Goal: Check status: Check status

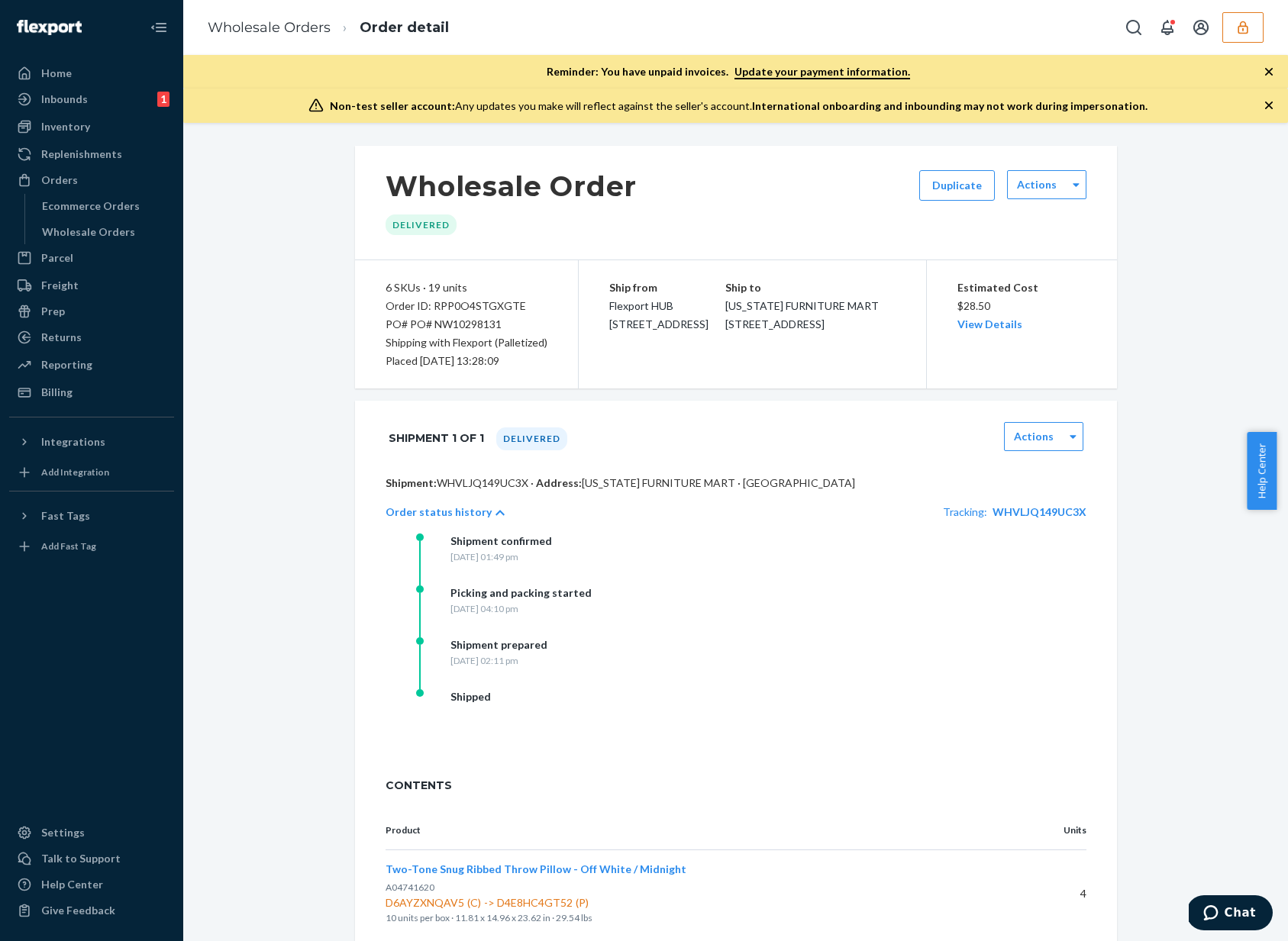
click at [1245, 26] on icon "button" at bounding box center [1243, 28] width 15 height 15
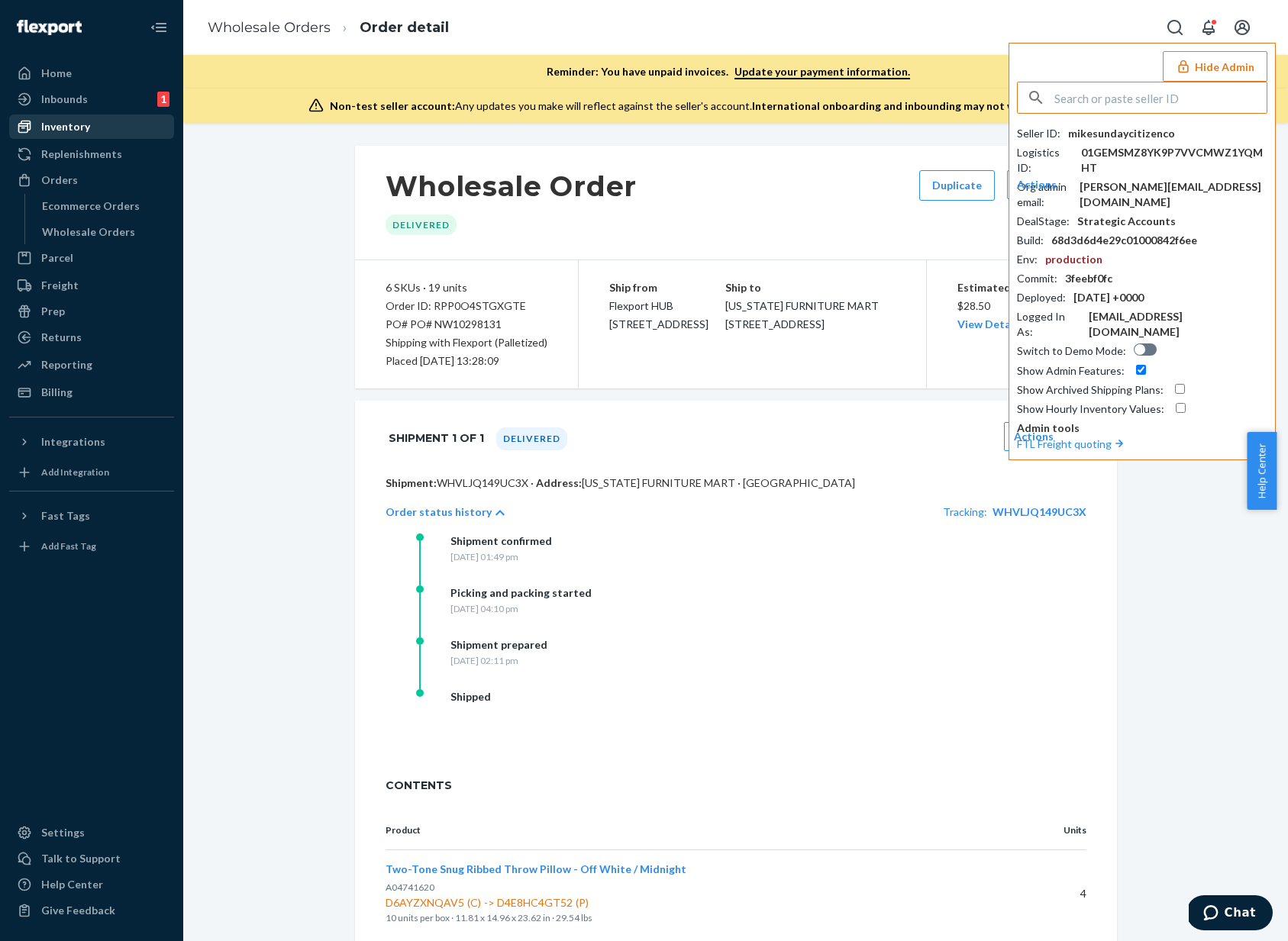
click at [89, 132] on div "Inventory" at bounding box center [91, 126] width 162 height 21
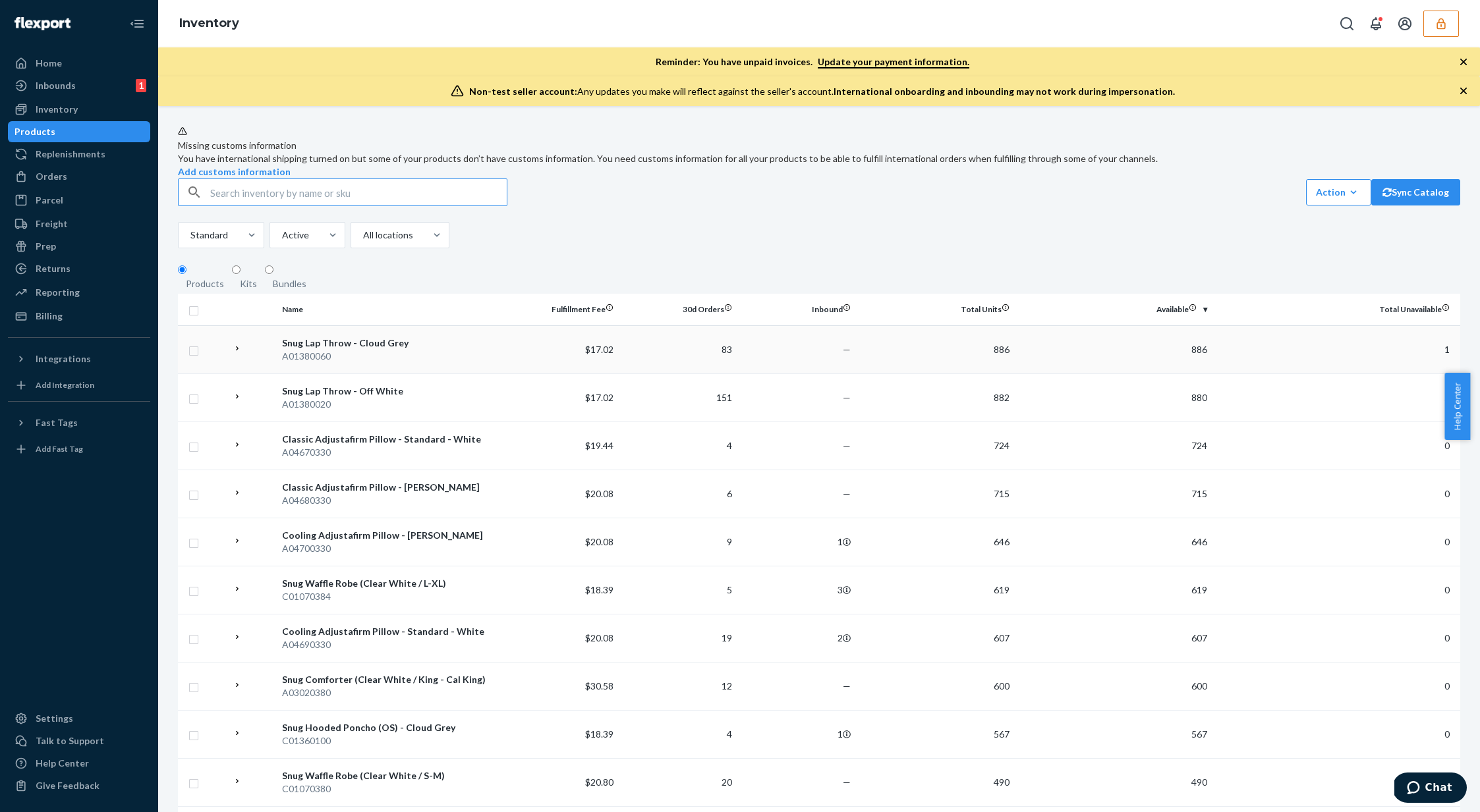
click at [1033, 373] on td "886" at bounding box center [1114, 350] width 198 height 48
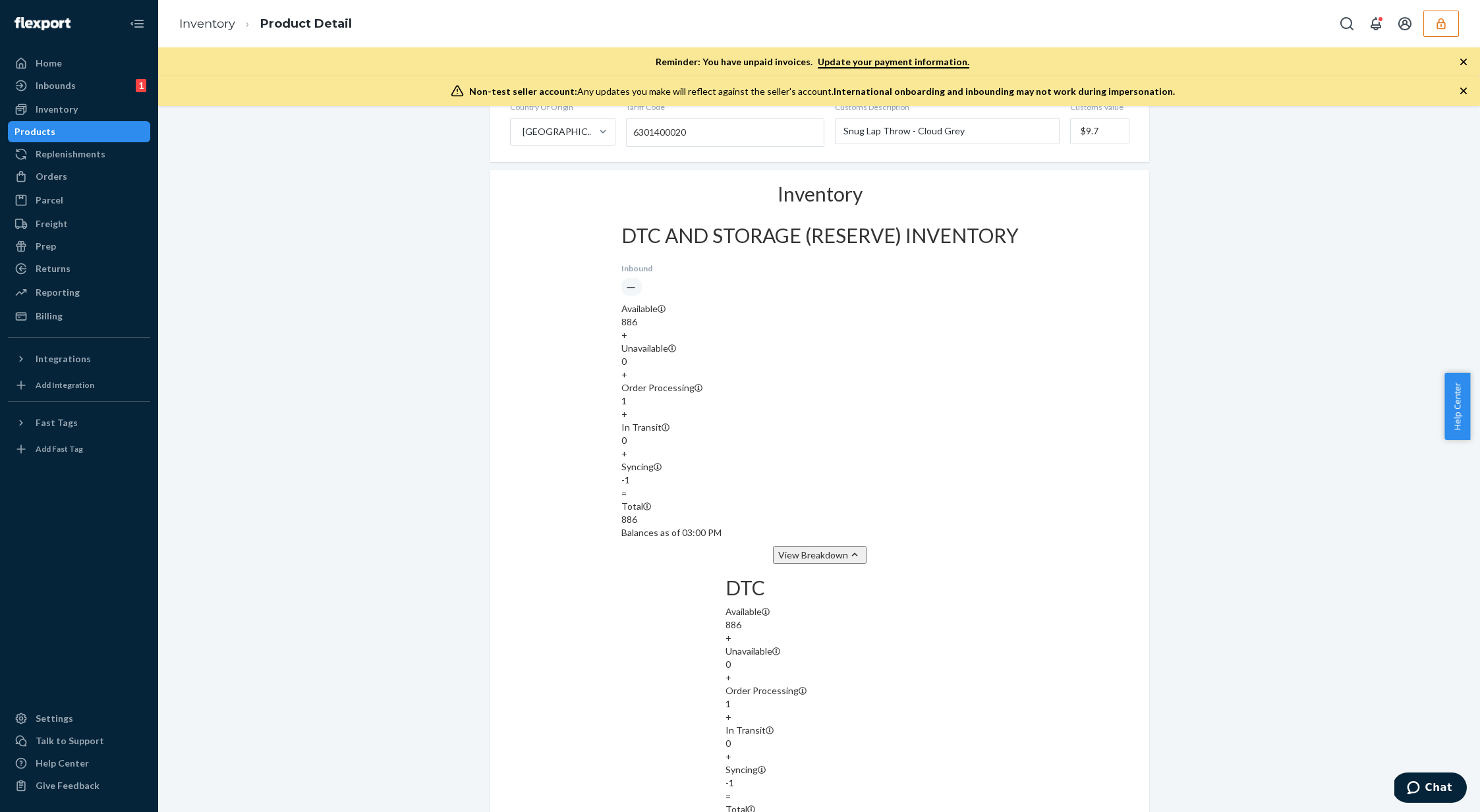
scroll to position [1007, 0]
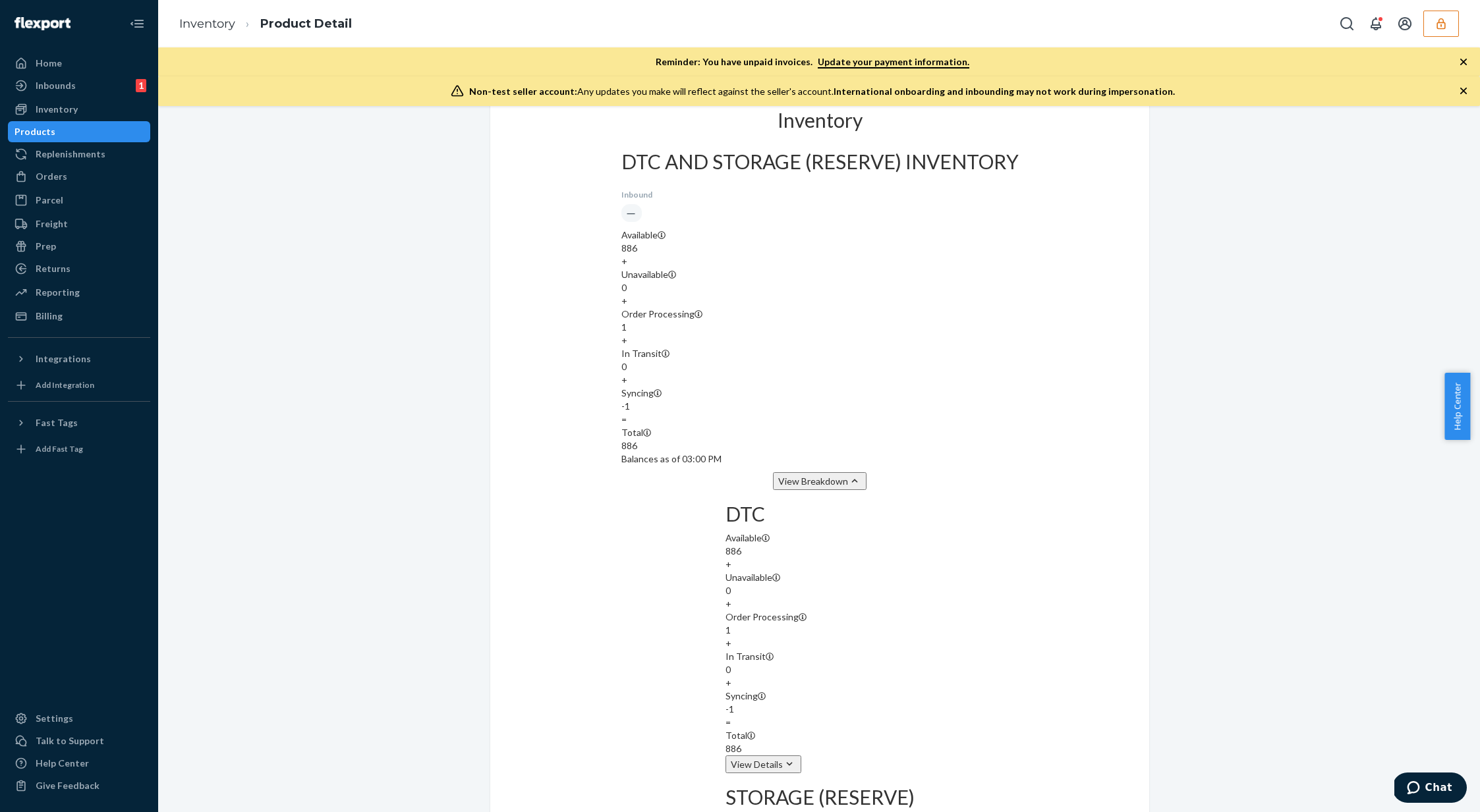
click at [79, 133] on div "Products" at bounding box center [79, 131] width 140 height 18
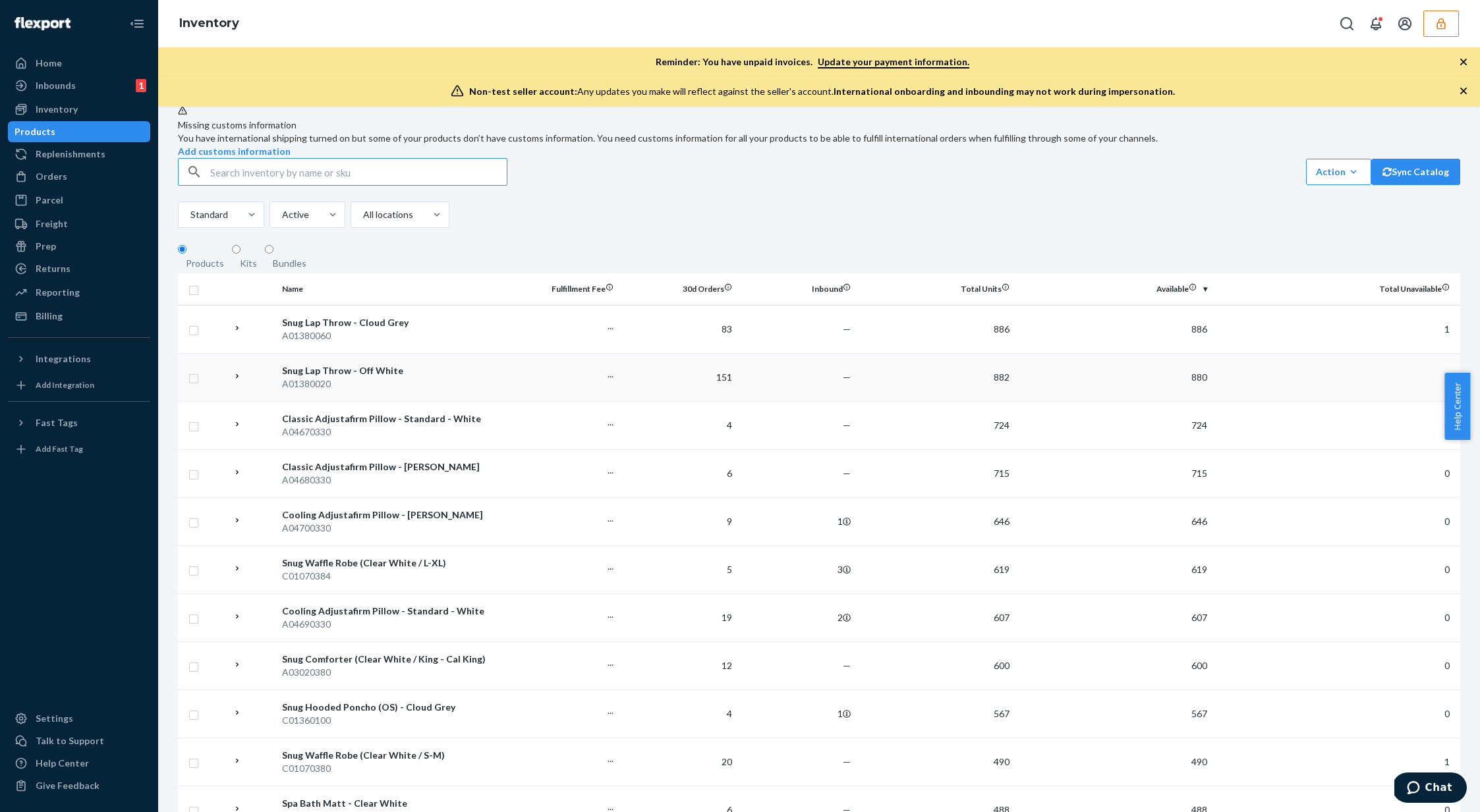
scroll to position [22, 0]
click at [763, 399] on td "—" at bounding box center [797, 375] width 119 height 48
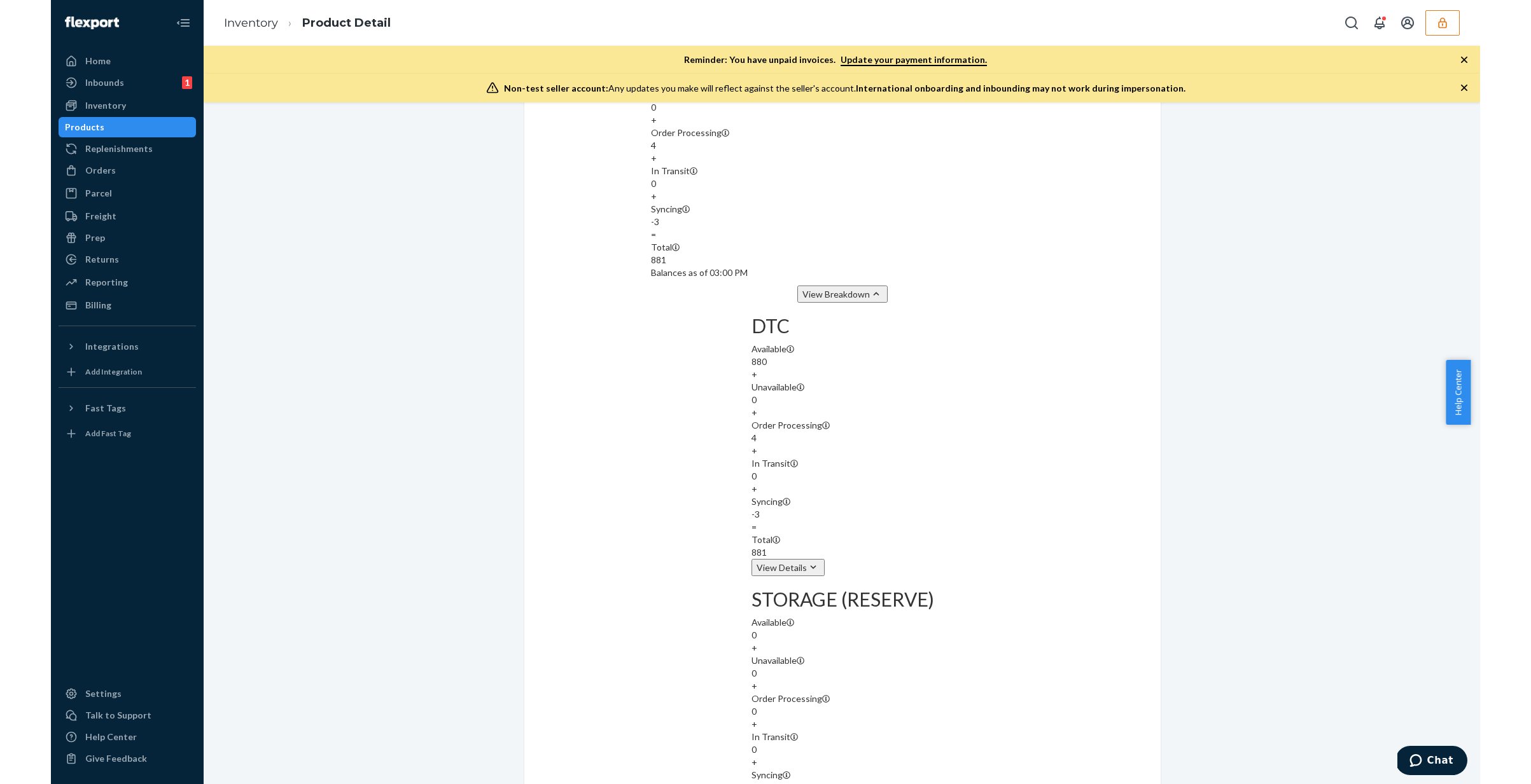
scroll to position [1146, 0]
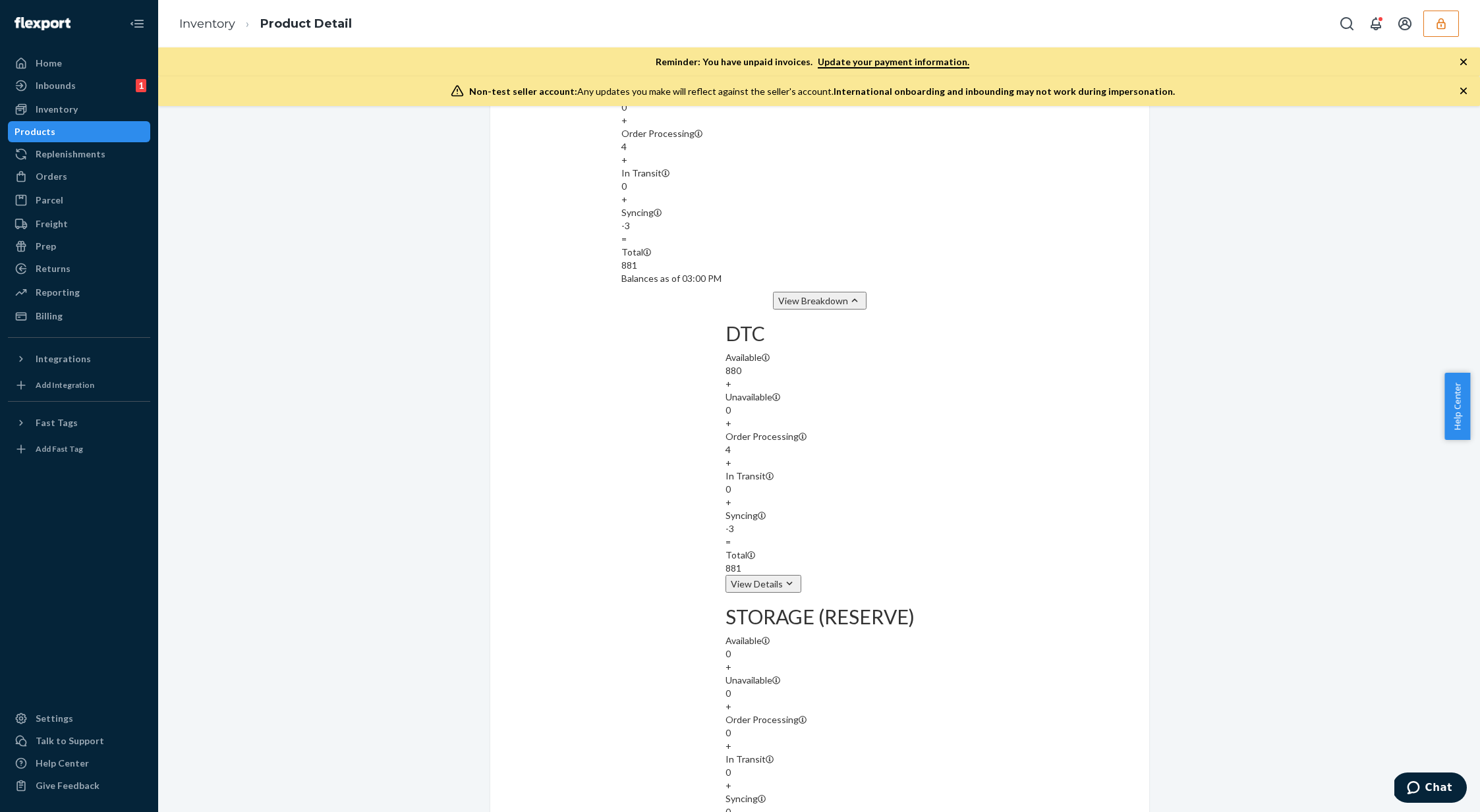
click at [1111, 22] on button "button" at bounding box center [1441, 24] width 35 height 26
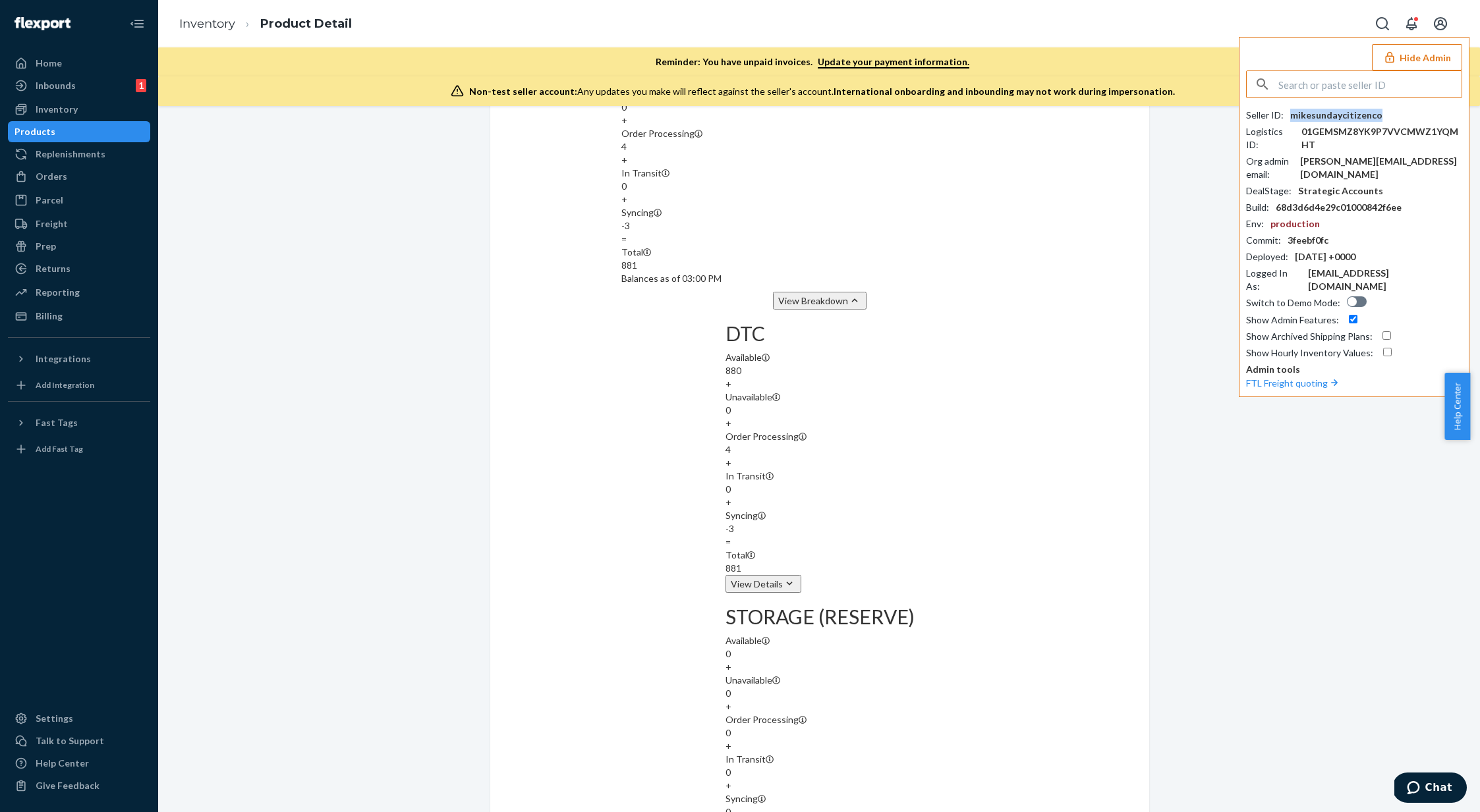
click at [1111, 114] on div "mikesundaycitizenco" at bounding box center [1336, 115] width 92 height 13
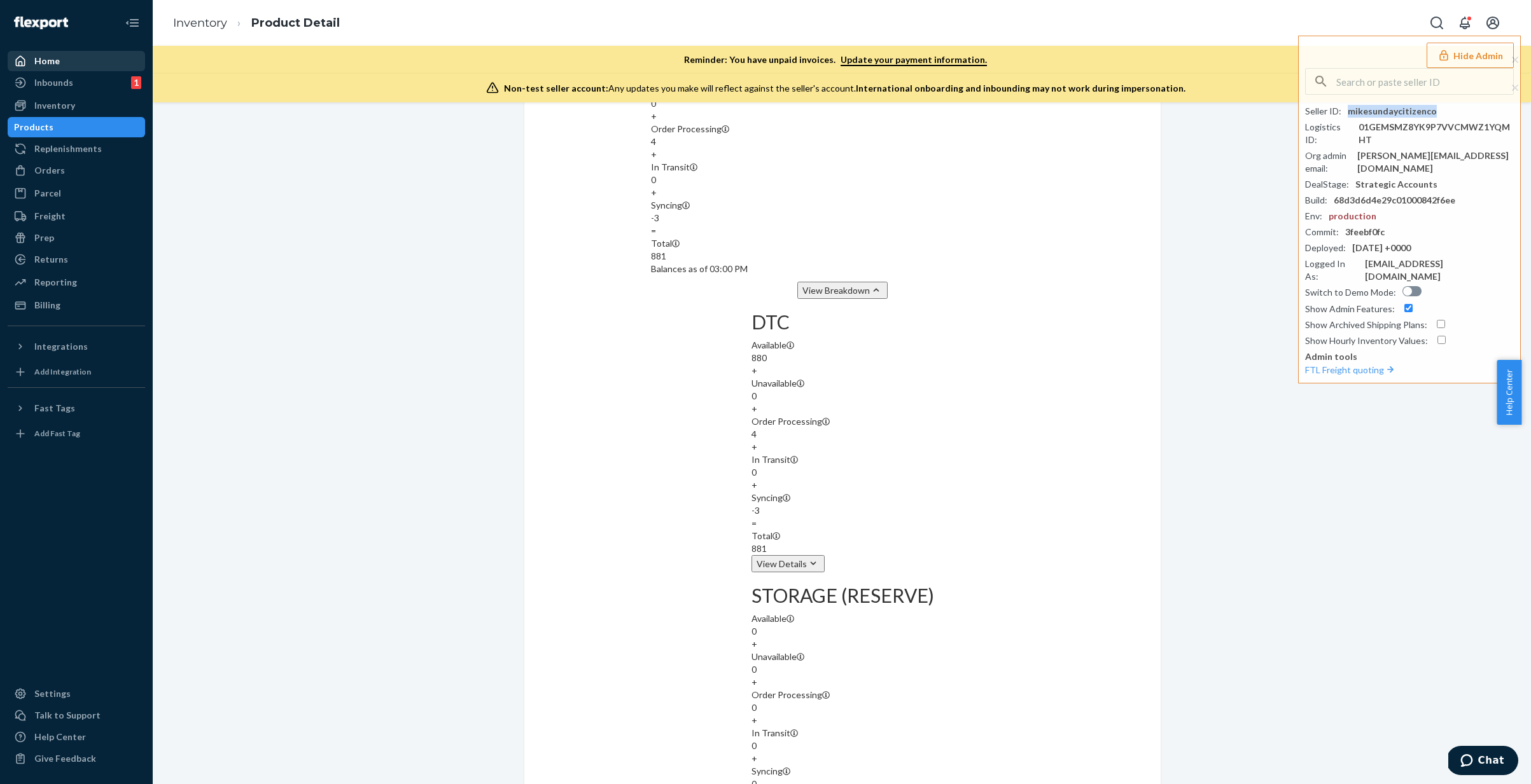
click at [86, 66] on div "Home" at bounding box center [76, 61] width 135 height 17
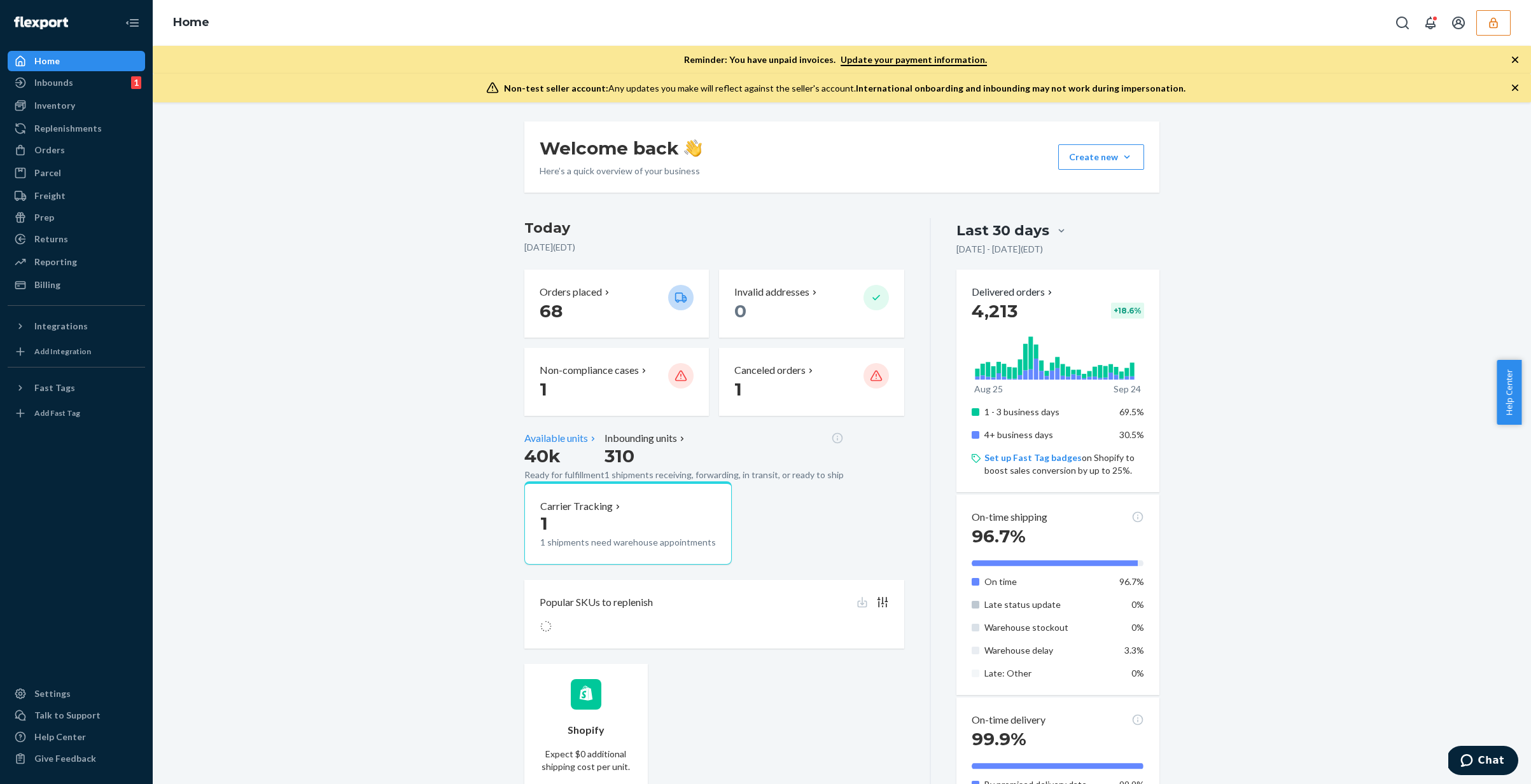
click at [605, 481] on p "Ready for fulfillment" at bounding box center [564, 475] width 80 height 13
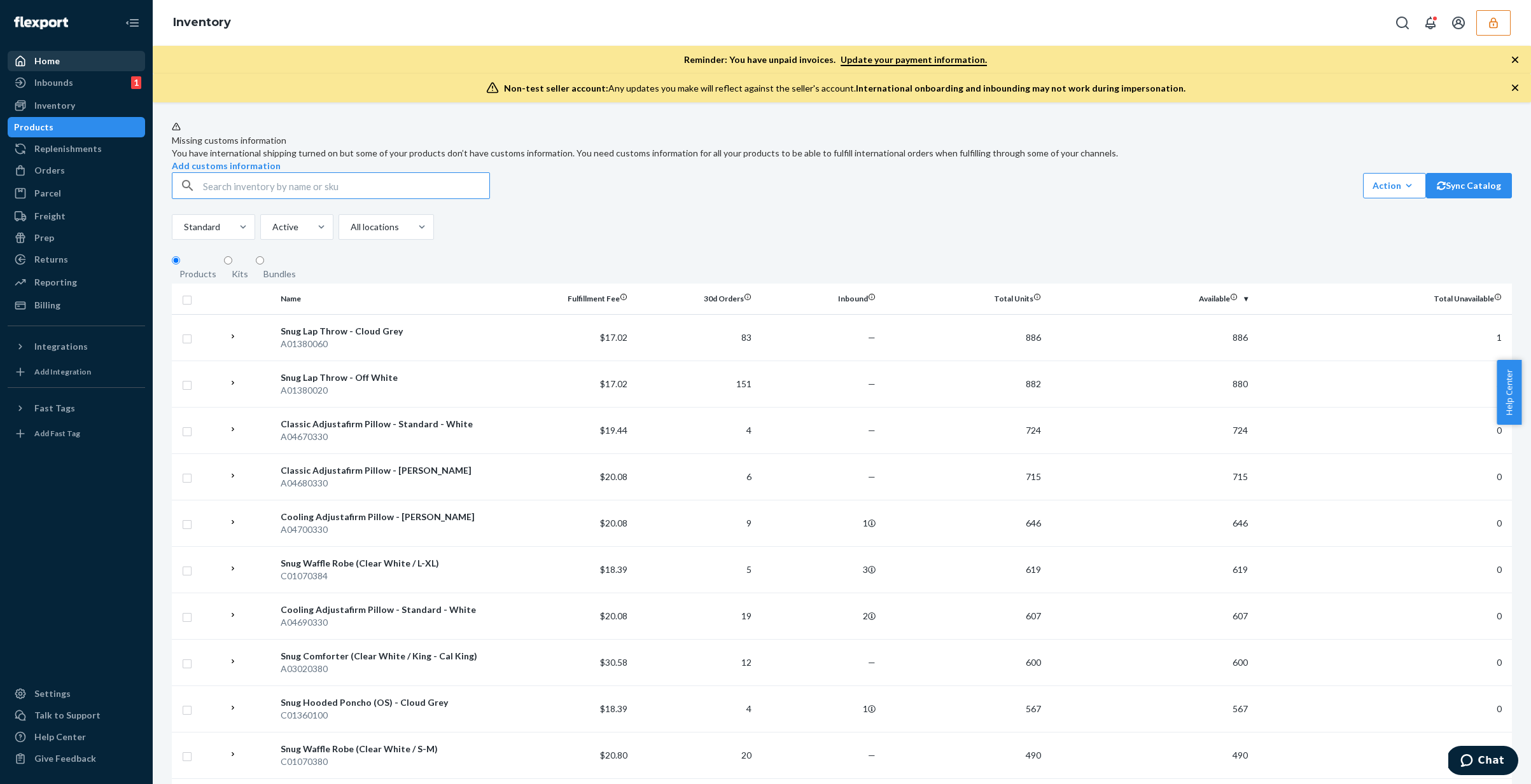
click at [79, 66] on div "Home" at bounding box center [76, 61] width 135 height 17
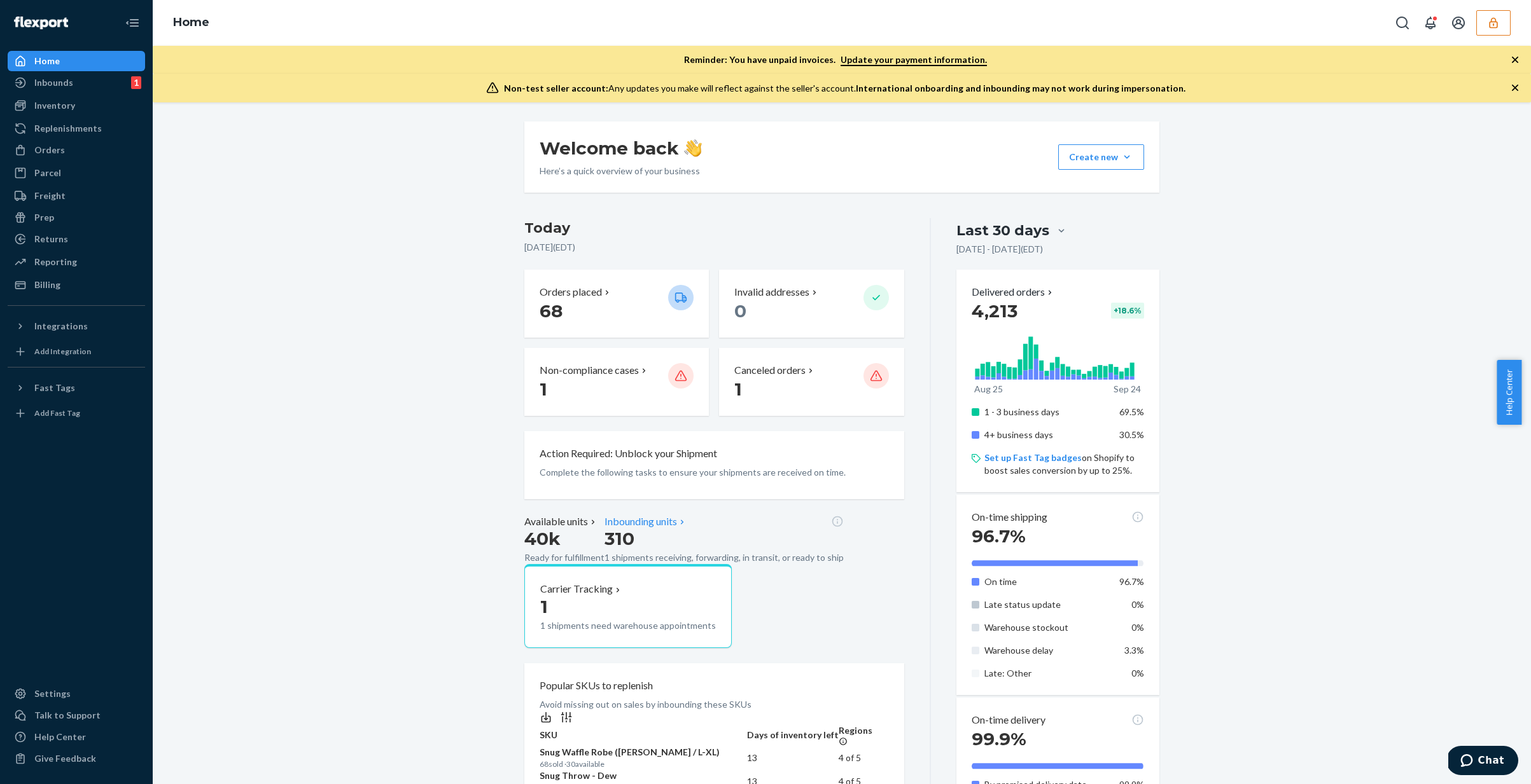
click at [786, 465] on div "Action Required: Unblock your Shipment Complete the following tasks to ensure y…" at bounding box center [714, 465] width 350 height 43
click at [677, 529] on p "Inbounding units" at bounding box center [641, 521] width 73 height 15
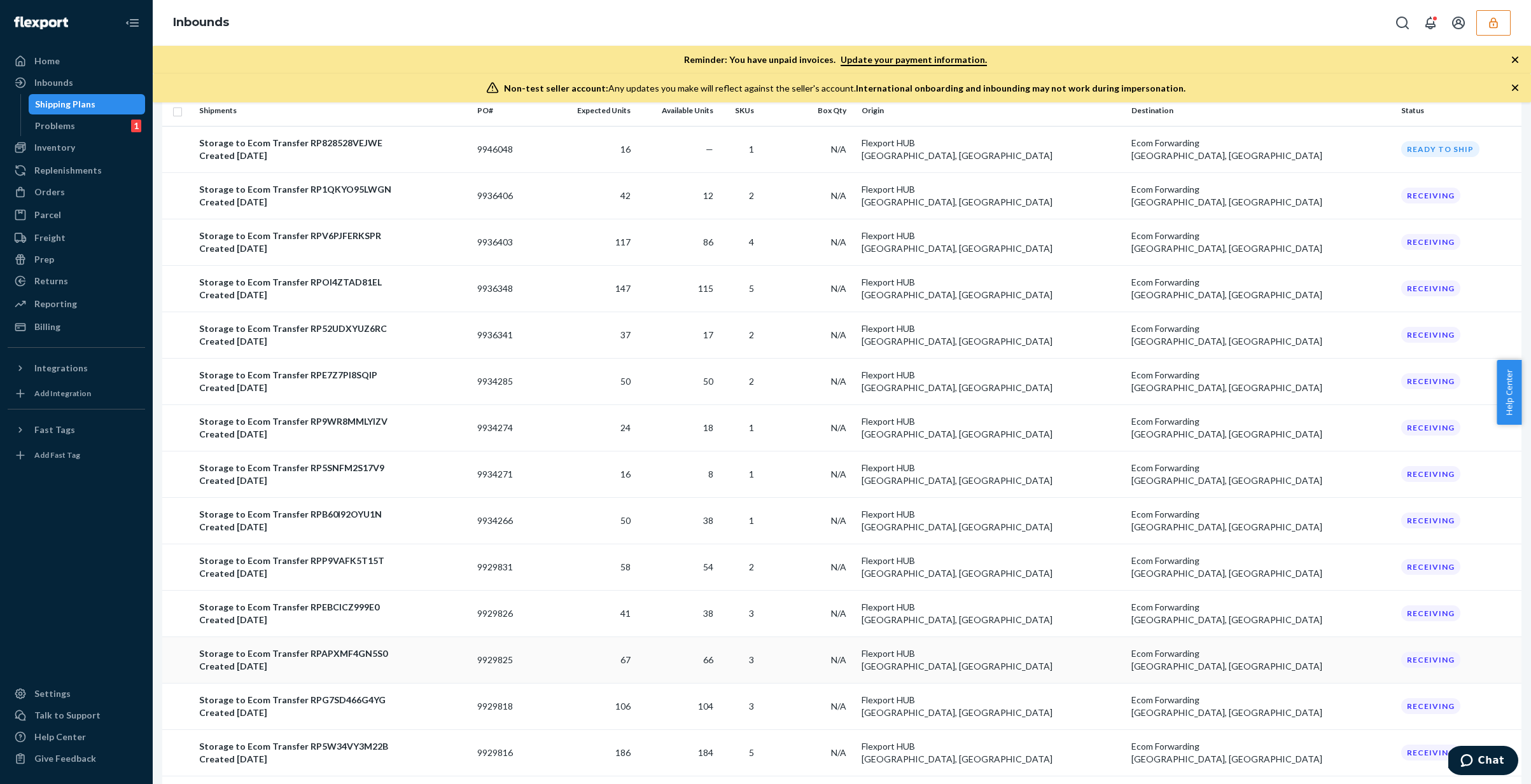
scroll to position [351, 0]
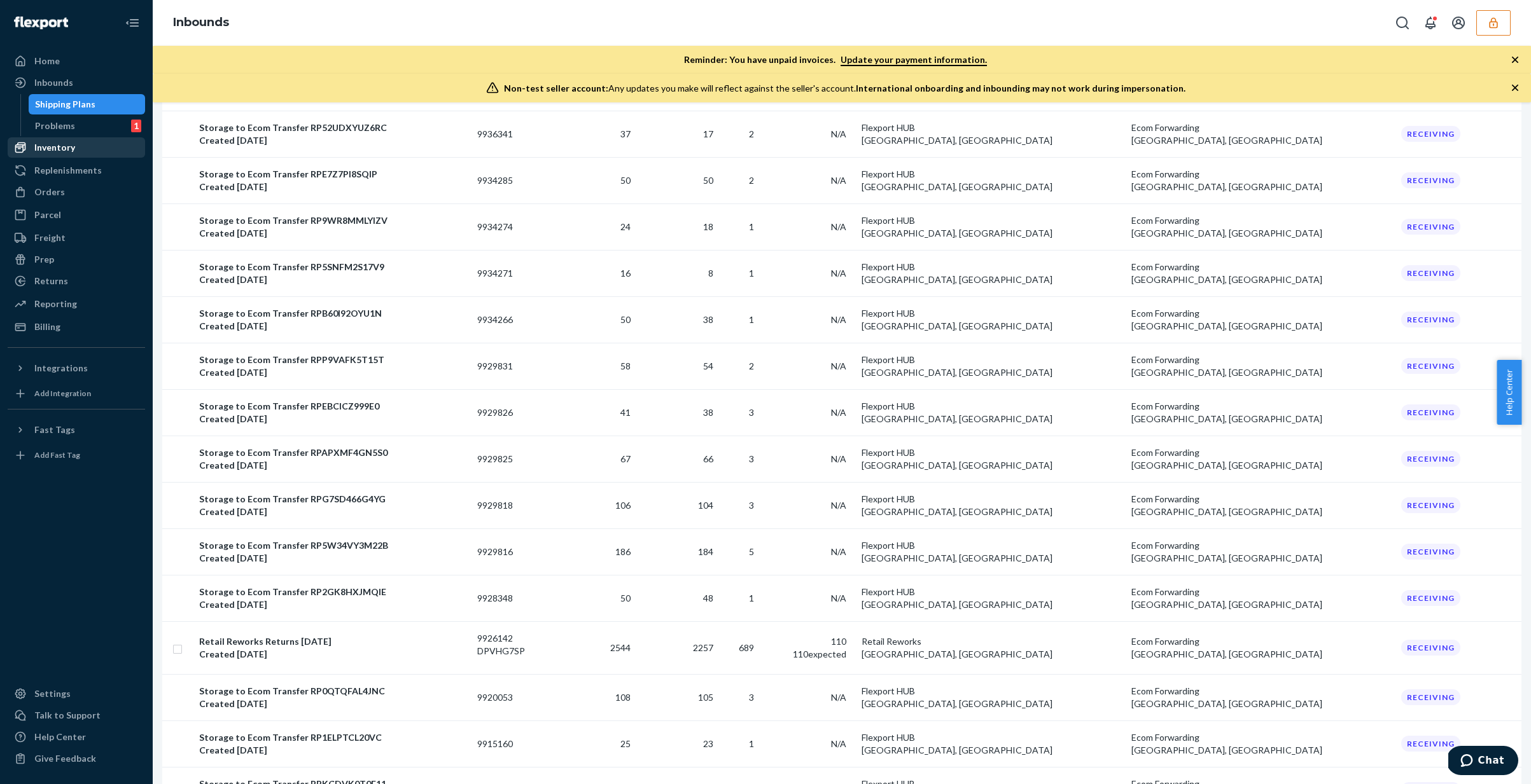
click at [82, 145] on div "Inventory" at bounding box center [76, 147] width 135 height 17
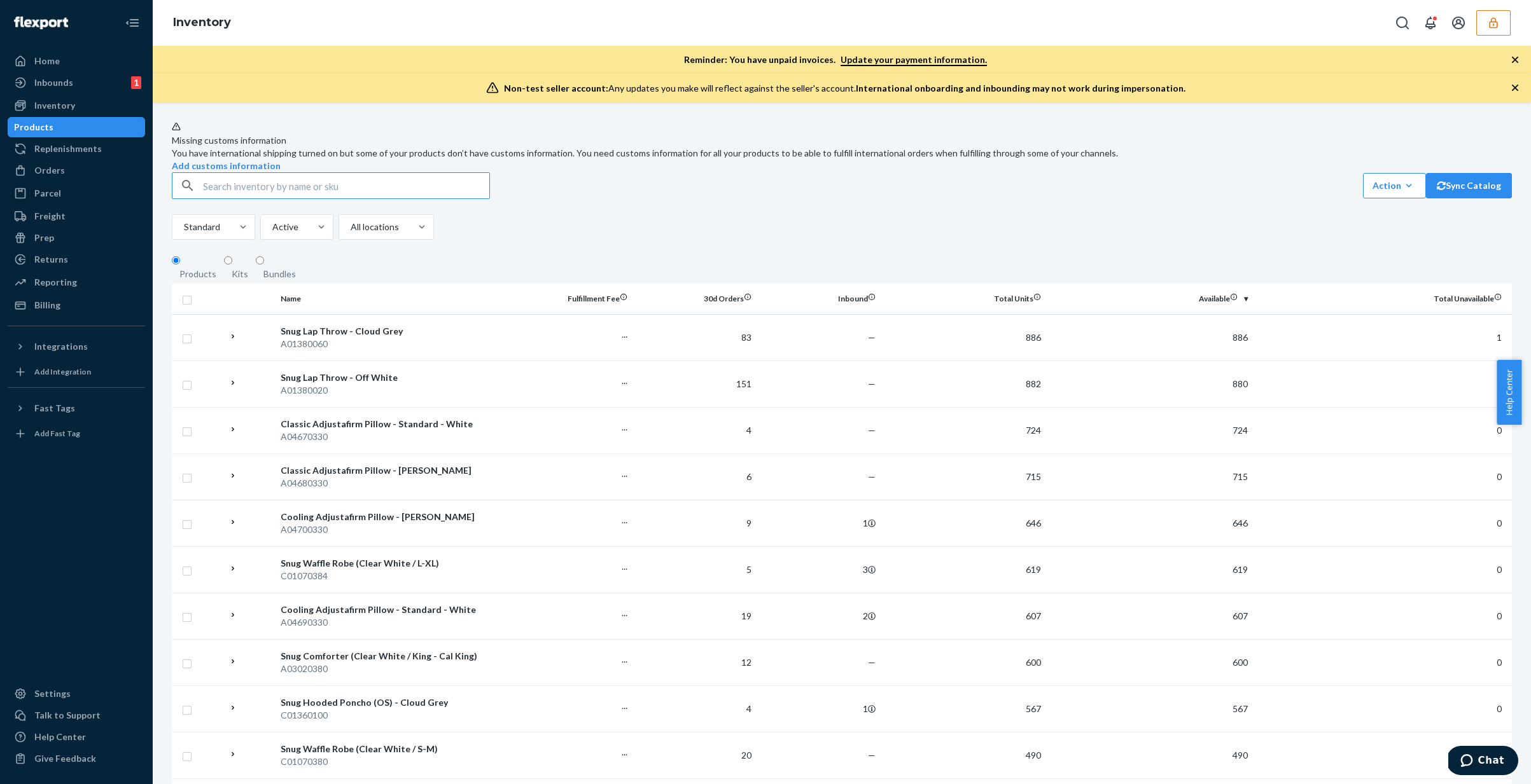
click at [1073, 314] on th "Available" at bounding box center [1149, 299] width 207 height 31
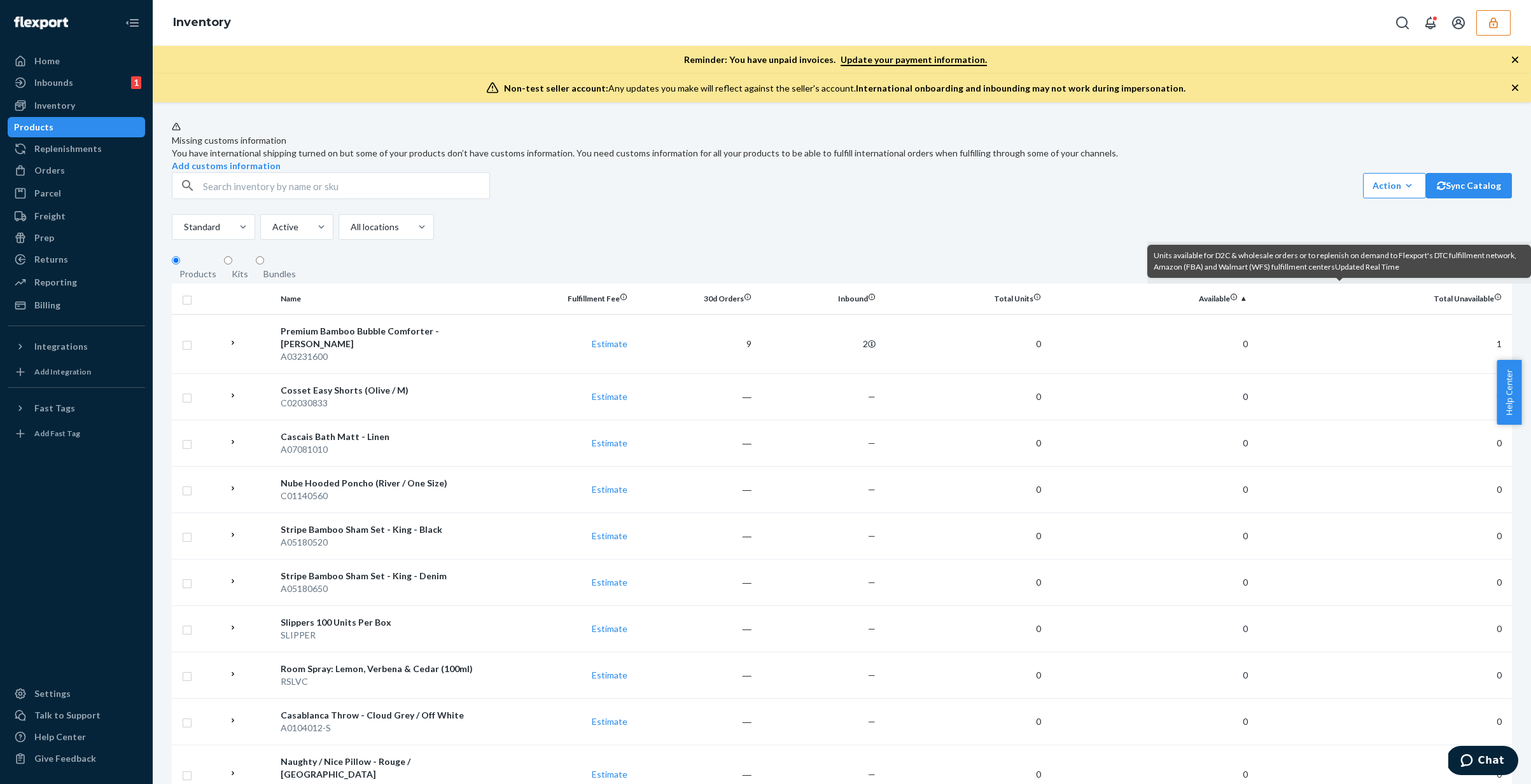
click at [1073, 314] on th "Available" at bounding box center [1149, 299] width 207 height 31
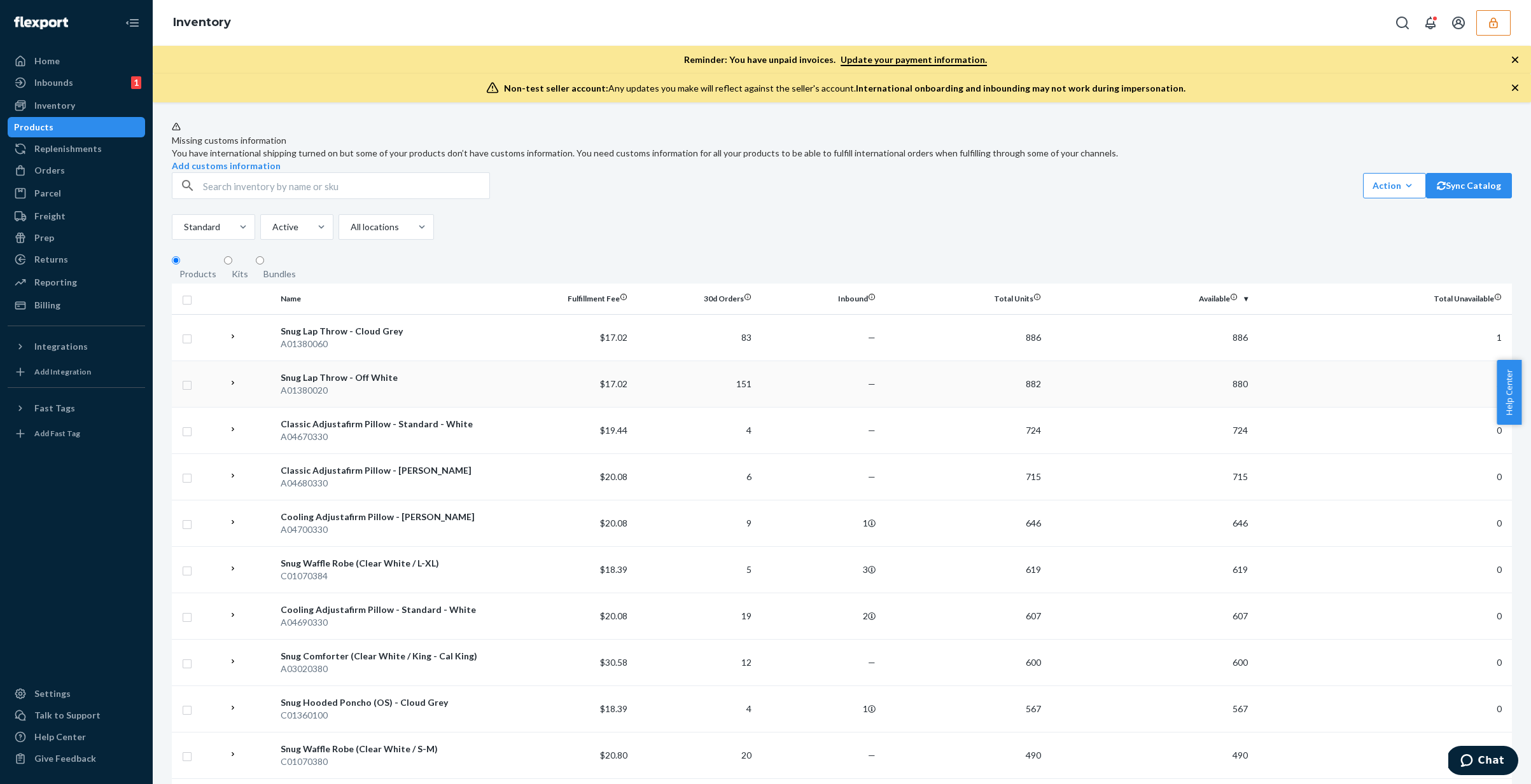
click at [1073, 389] on span "880" at bounding box center [1240, 384] width 15 height 10
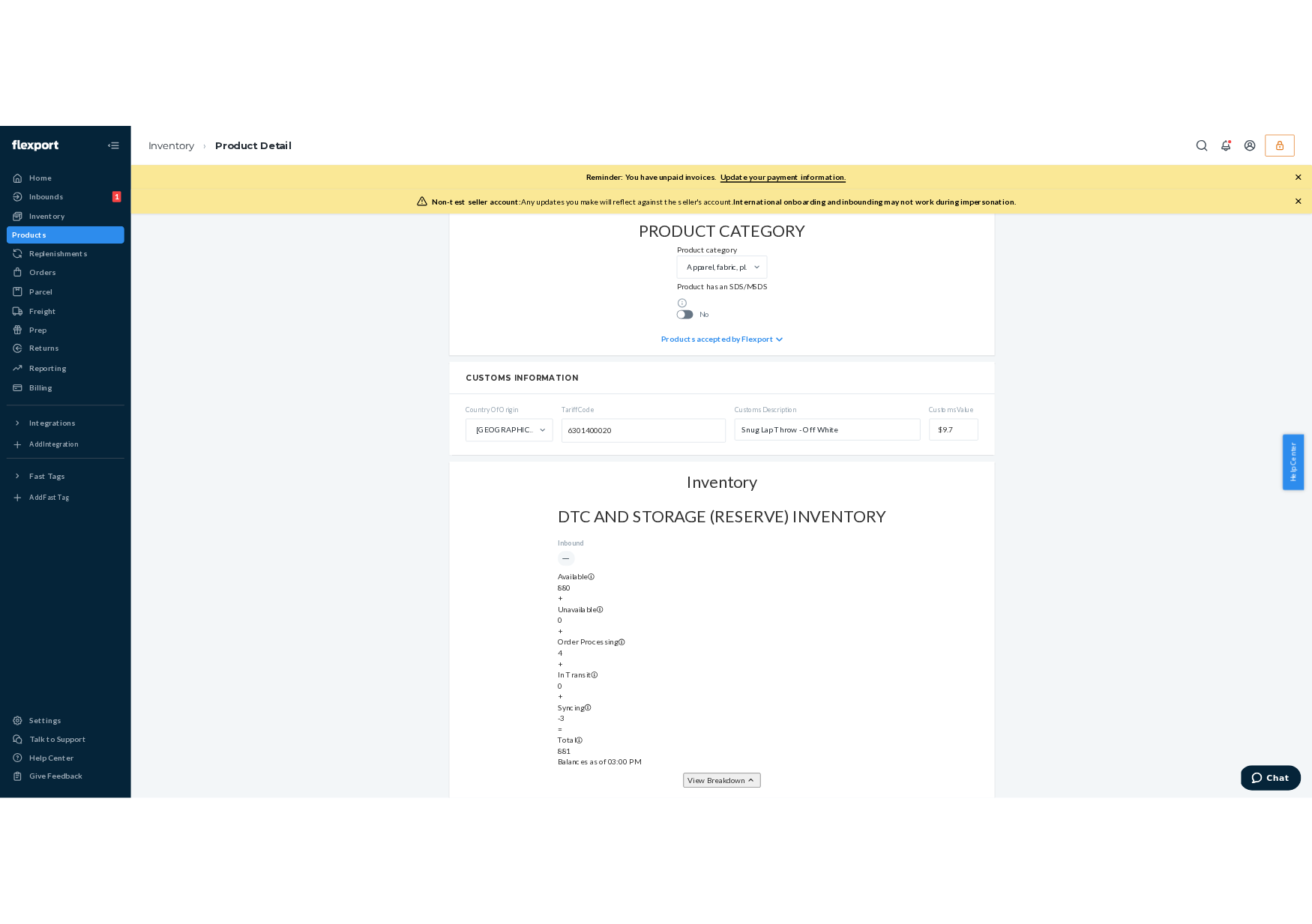
scroll to position [703, 0]
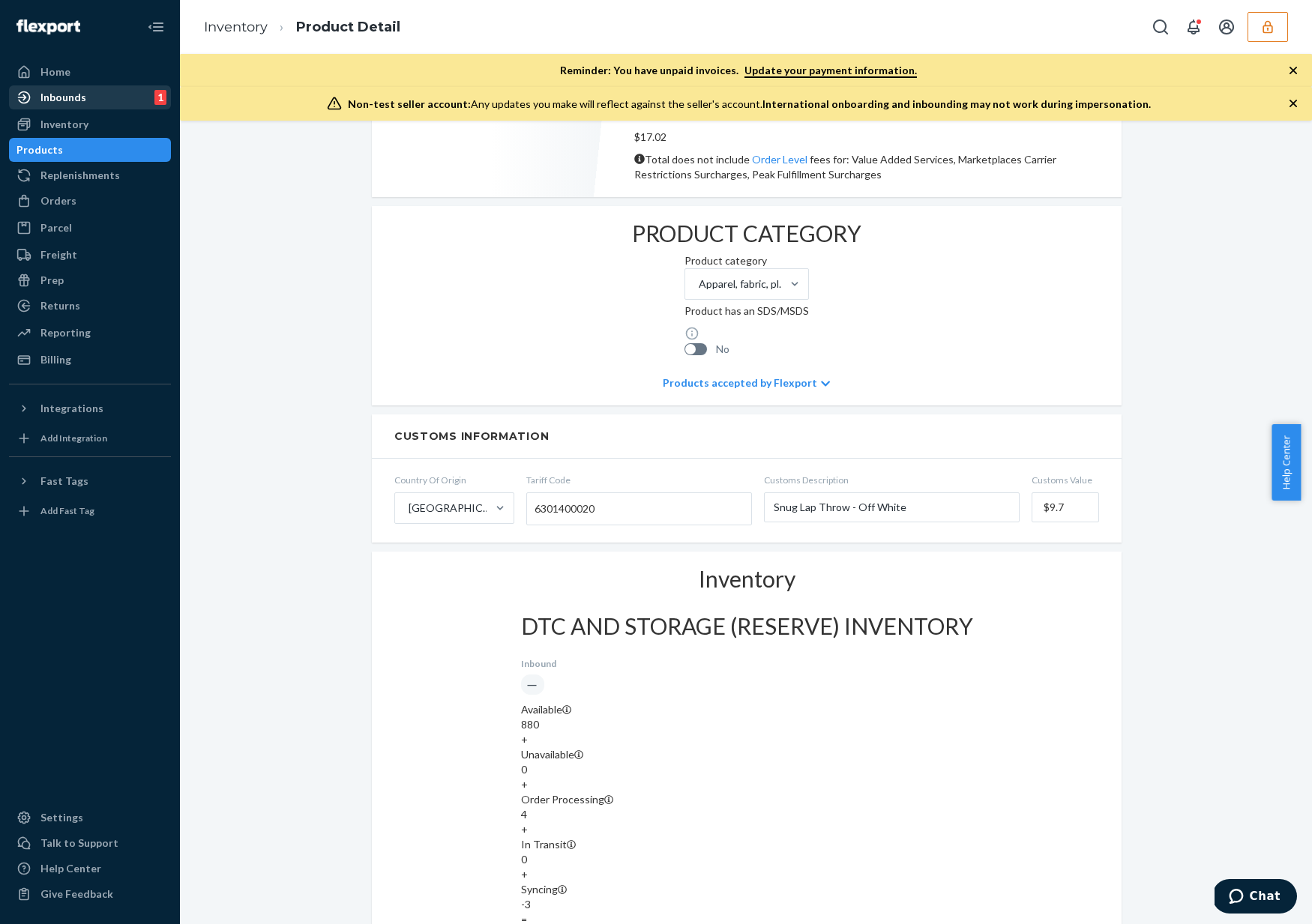
click at [114, 104] on div "Inbounds 1" at bounding box center [90, 97] width 159 height 21
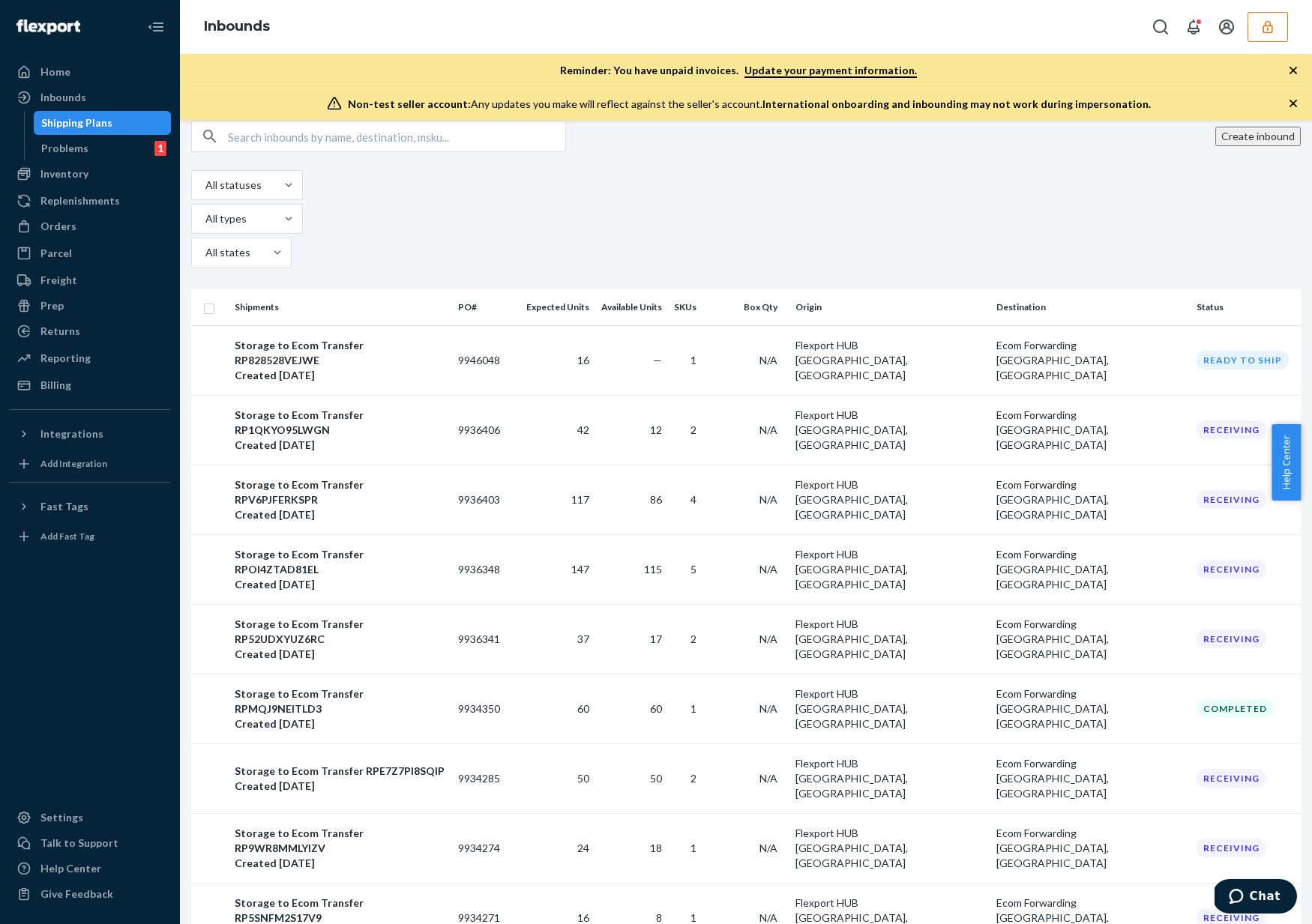
click at [1264, 28] on icon "button" at bounding box center [1268, 27] width 15 height 15
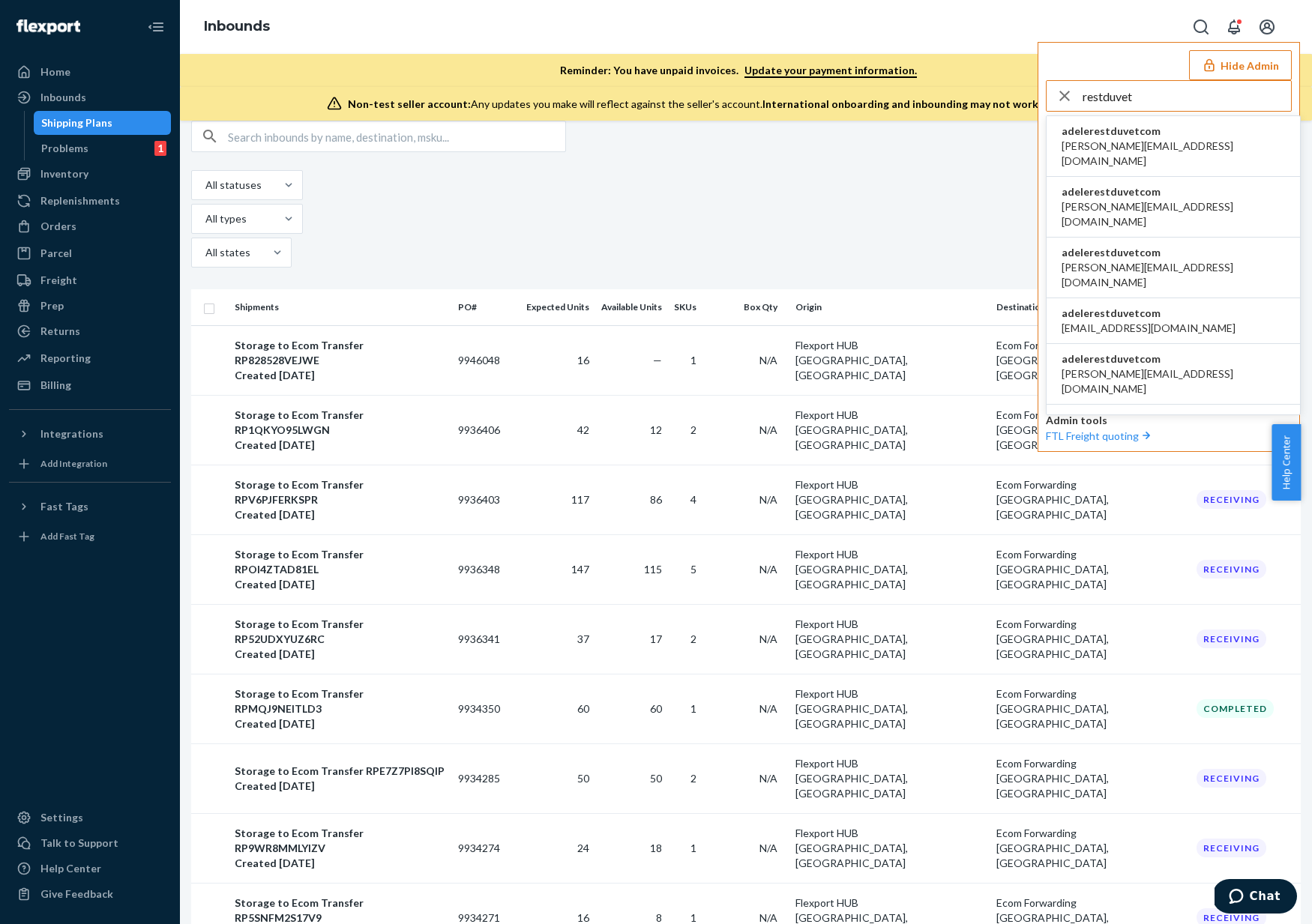
type input "restduvet"
click at [1160, 147] on li "adelerestduvetcom abdullah@rest.com" at bounding box center [1174, 147] width 254 height 61
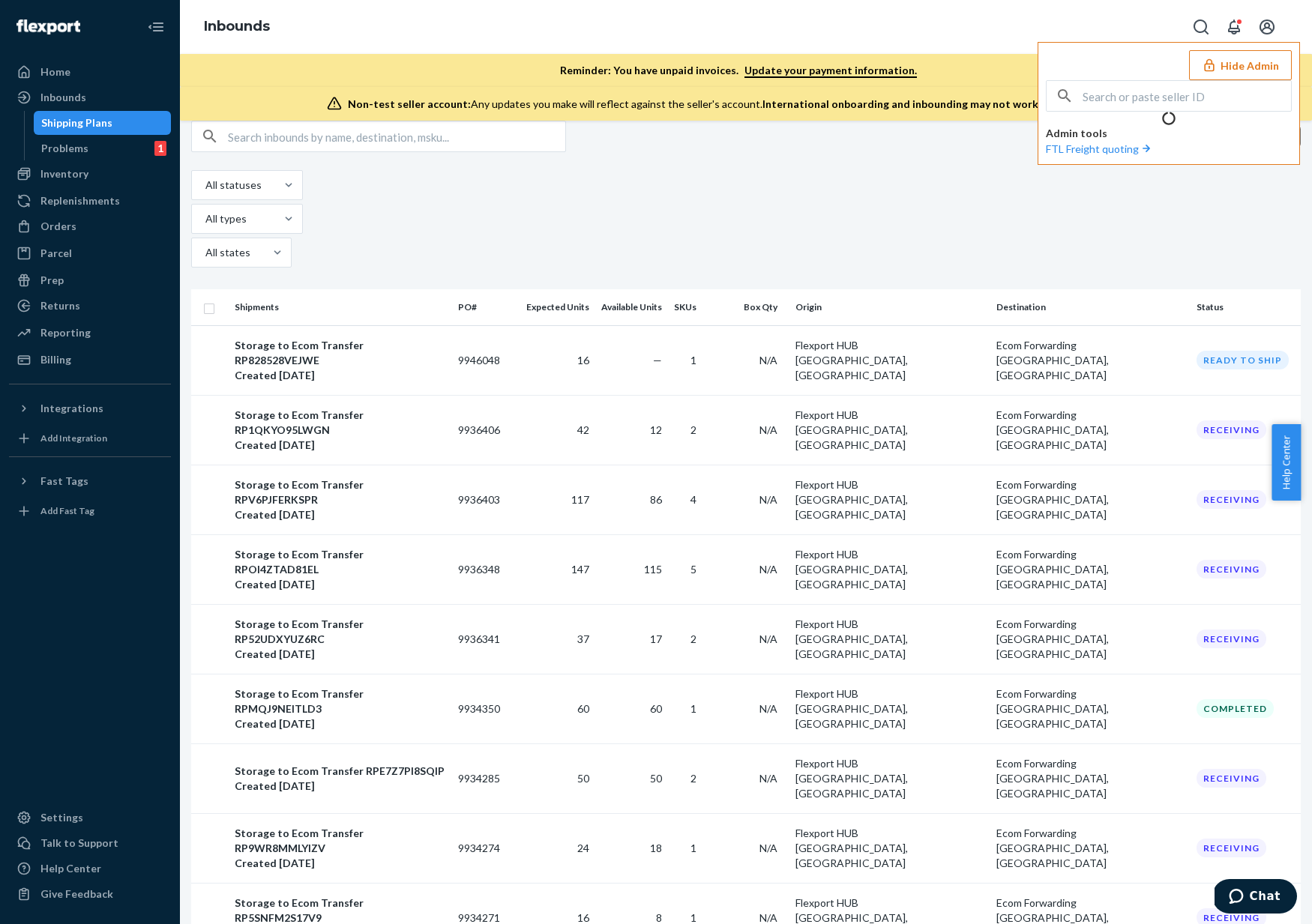
click at [1229, 77] on button "Hide Admin" at bounding box center [1240, 65] width 103 height 30
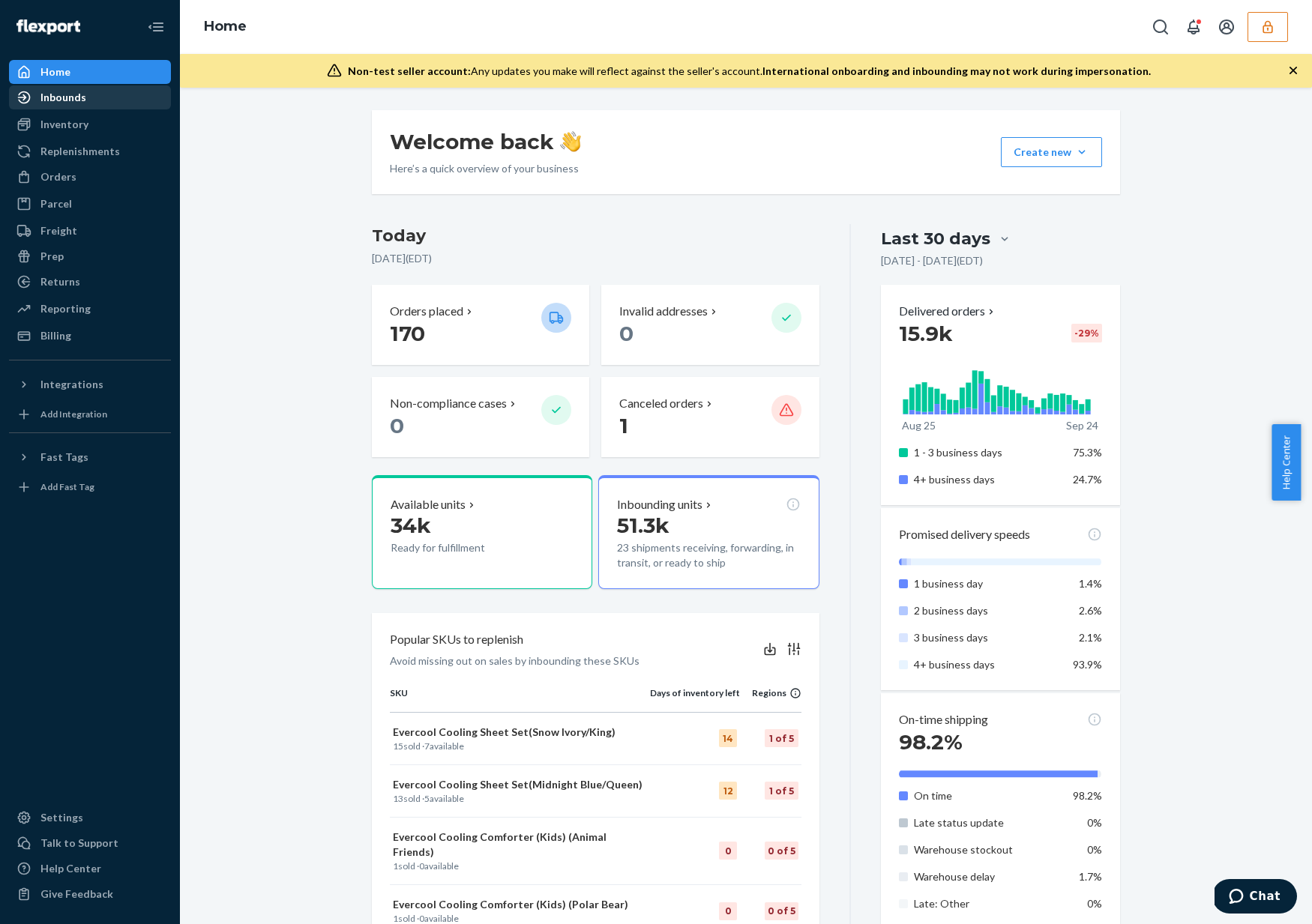
click at [84, 108] on link "Inbounds" at bounding box center [90, 97] width 162 height 24
